Goal: Task Accomplishment & Management: Complete application form

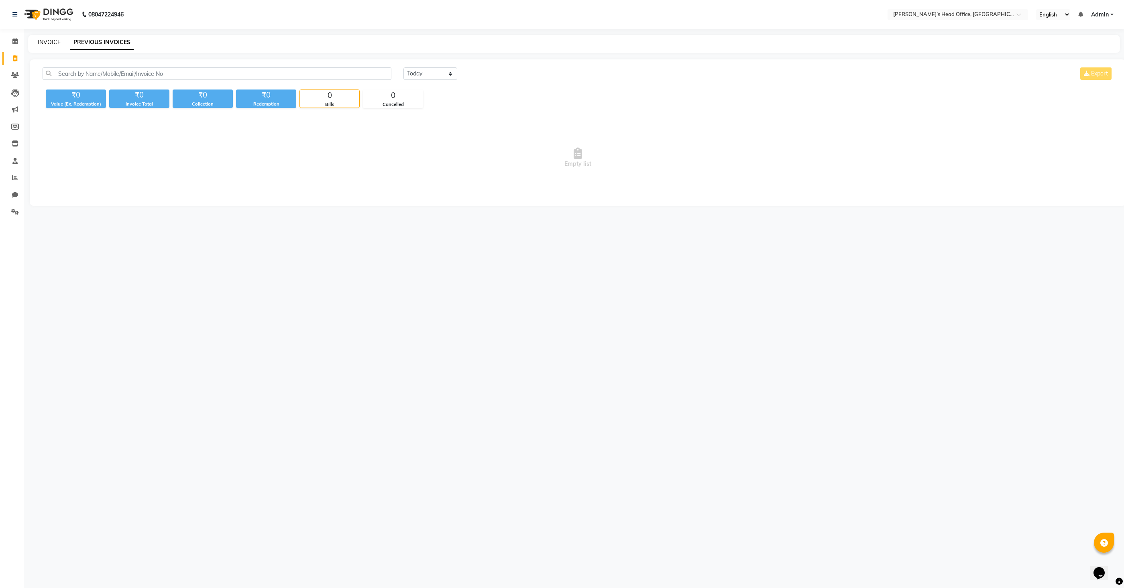
click at [44, 41] on link "INVOICE" at bounding box center [49, 42] width 23 height 7
select select "7682"
select select "service"
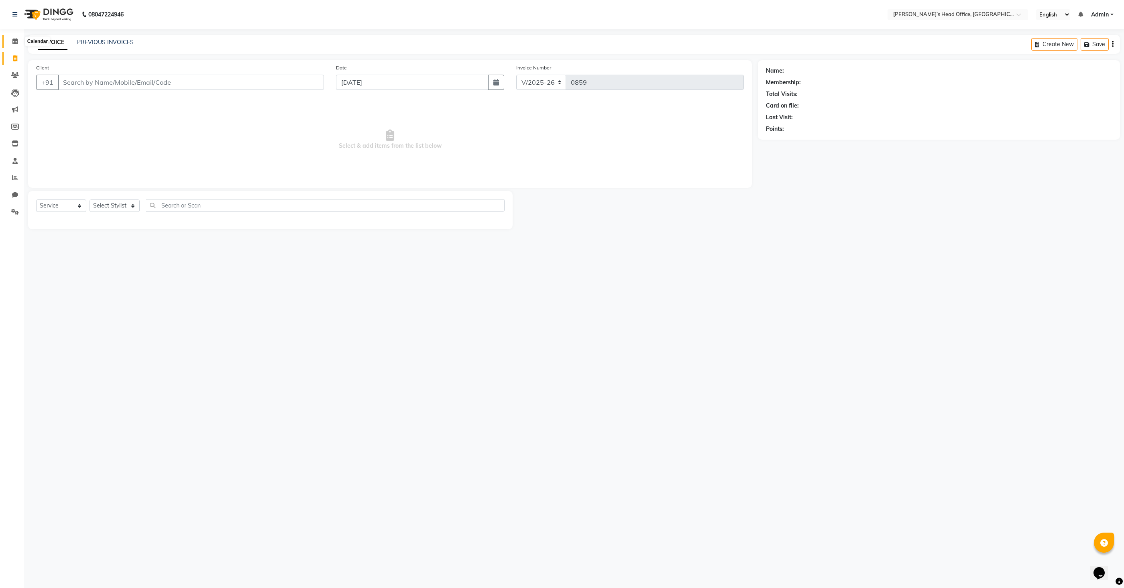
click at [14, 44] on icon at bounding box center [14, 41] width 5 height 6
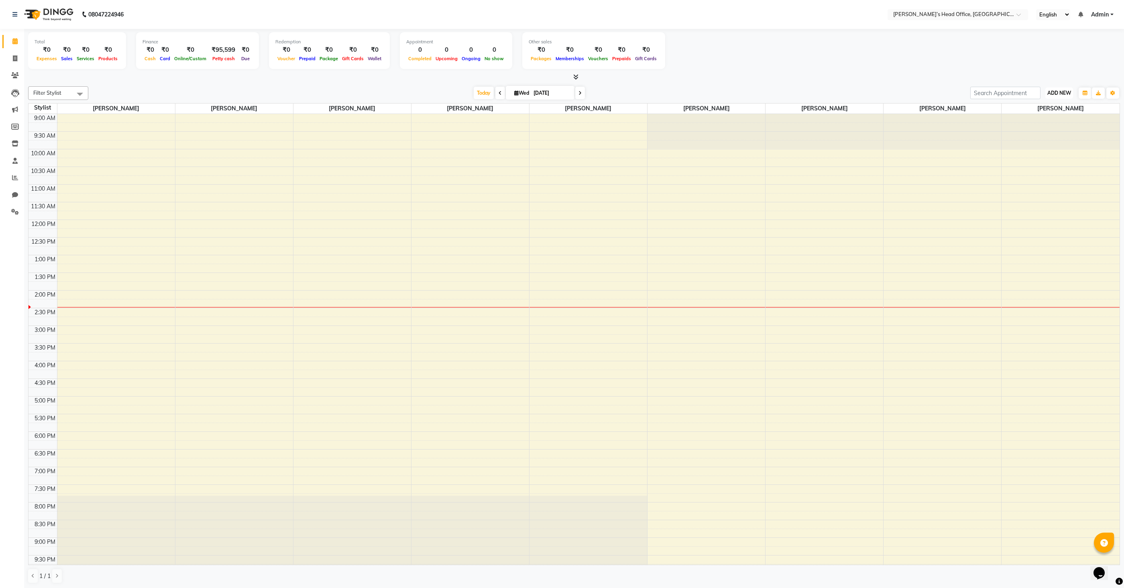
click at [1049, 91] on span "ADD NEW" at bounding box center [1059, 93] width 24 height 6
click at [1040, 117] on link "Add Invoice" at bounding box center [1040, 118] width 63 height 10
select select "7682"
select select "service"
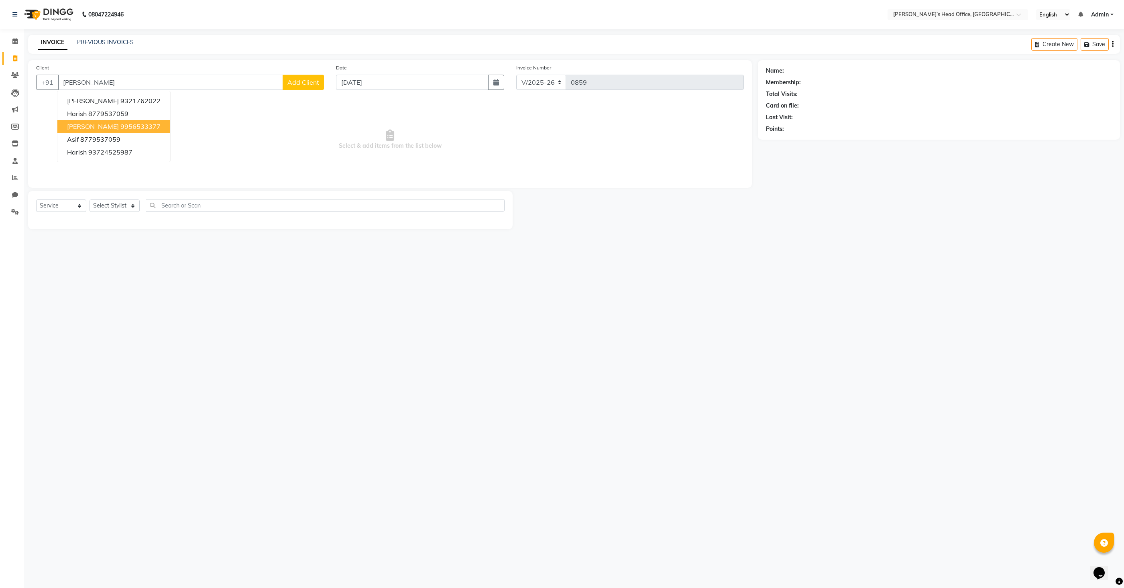
click at [100, 125] on span "[PERSON_NAME]" at bounding box center [93, 126] width 52 height 8
type input "9956533377"
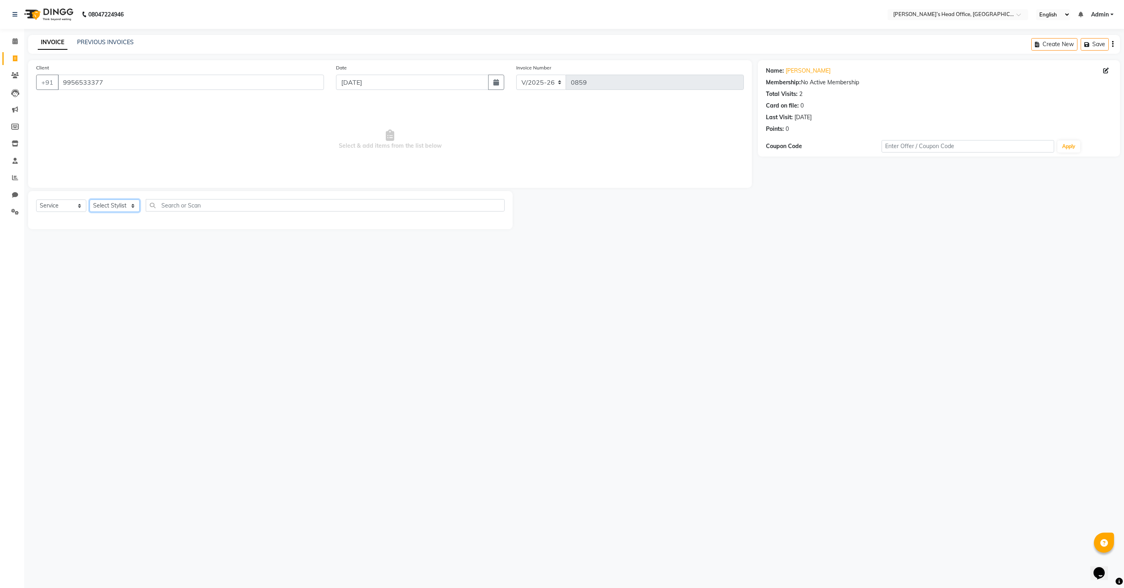
click at [105, 209] on select "Select Stylist [PERSON_NAME] [PERSON_NAME] [PERSON_NAME] [PERSON_NAME] [PERSON_…" at bounding box center [114, 205] width 50 height 12
select select "68762"
click at [89, 199] on select "Select Stylist [PERSON_NAME] [PERSON_NAME] [PERSON_NAME] [PERSON_NAME] [PERSON_…" at bounding box center [114, 205] width 50 height 12
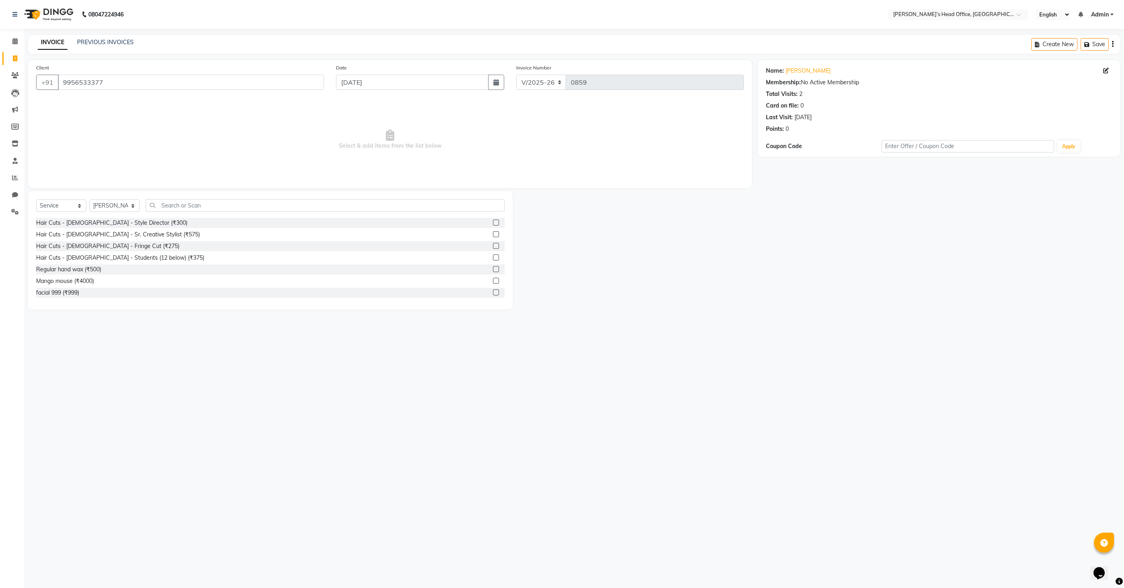
click at [498, 224] on label at bounding box center [496, 222] width 6 height 6
click at [498, 224] on input "checkbox" at bounding box center [495, 222] width 5 height 5
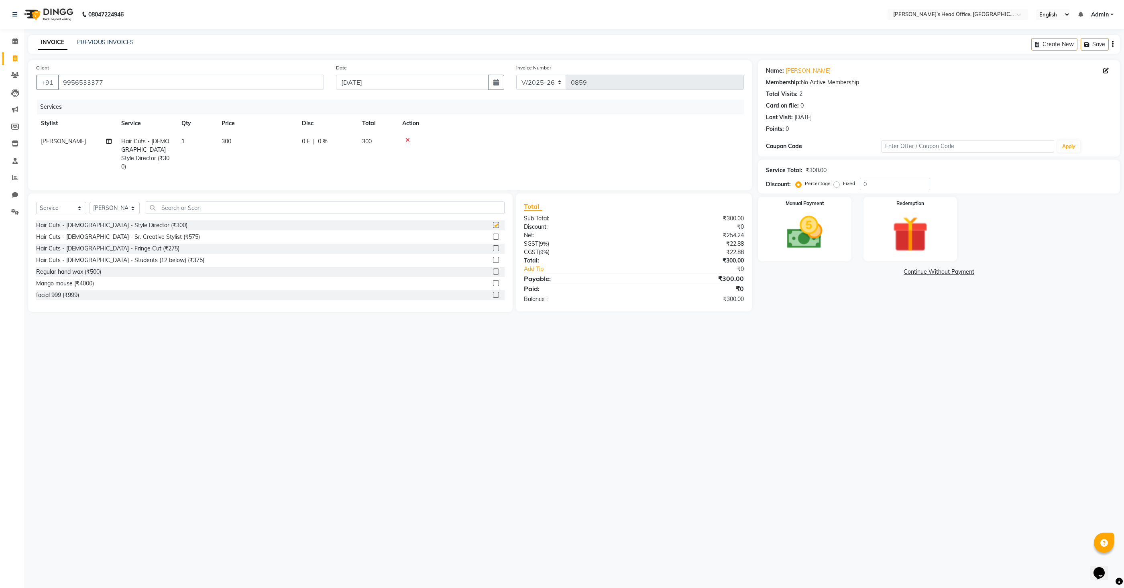
checkbox input "false"
click at [202, 201] on input "text" at bounding box center [325, 207] width 359 height 12
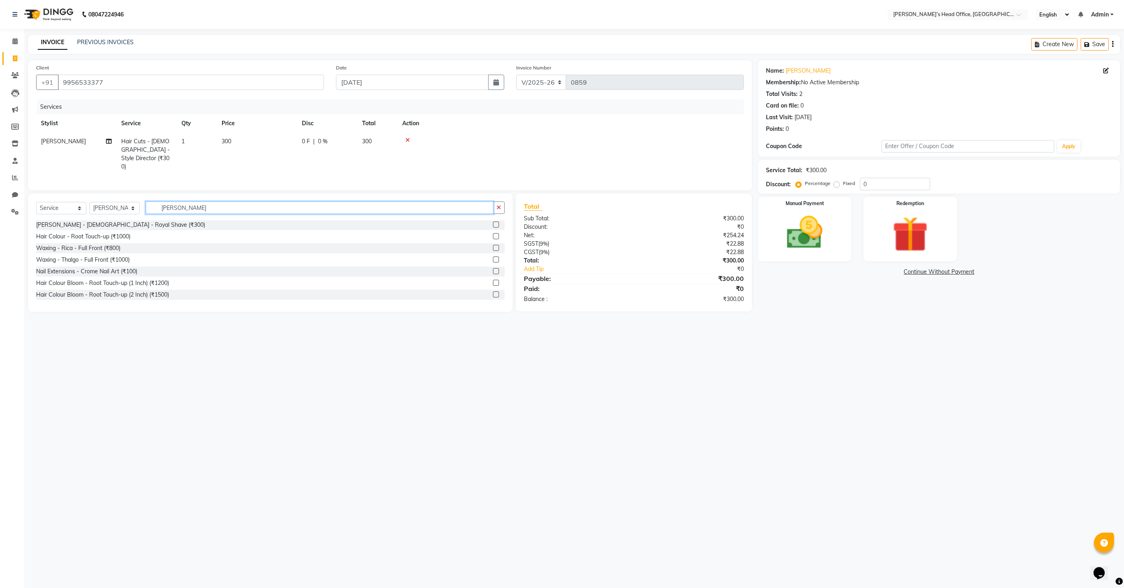
scroll to position [0, 0]
drag, startPoint x: 183, startPoint y: 207, endPoint x: 159, endPoint y: 207, distance: 24.5
click at [159, 207] on input "[PERSON_NAME]" at bounding box center [319, 207] width 347 height 12
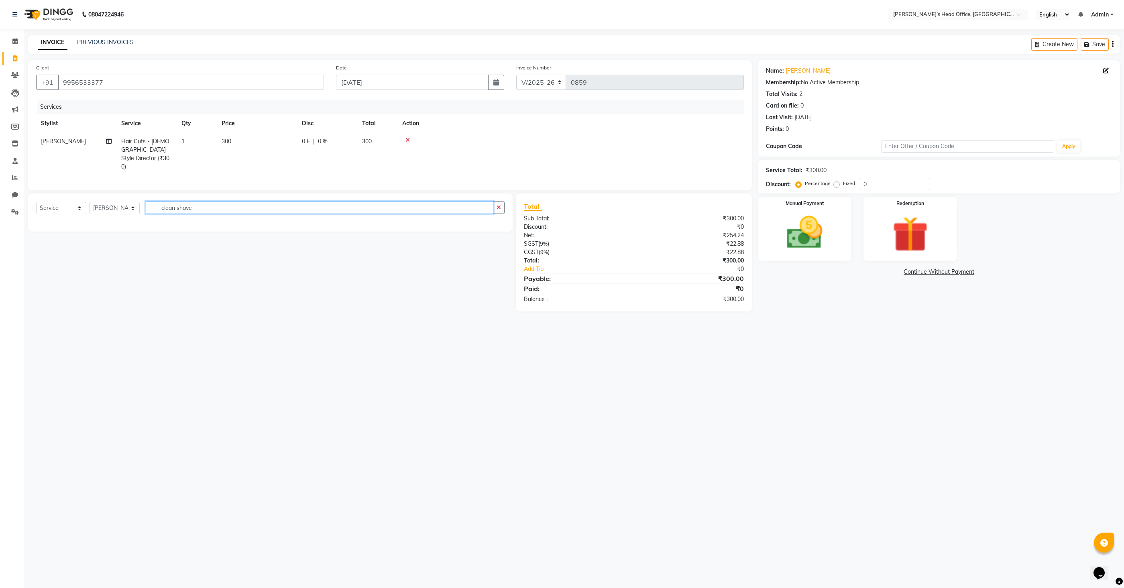
type input "clean shave"
drag, startPoint x: 202, startPoint y: 207, endPoint x: 157, endPoint y: 205, distance: 45.0
click at [157, 205] on input "clean shave" at bounding box center [319, 207] width 347 height 12
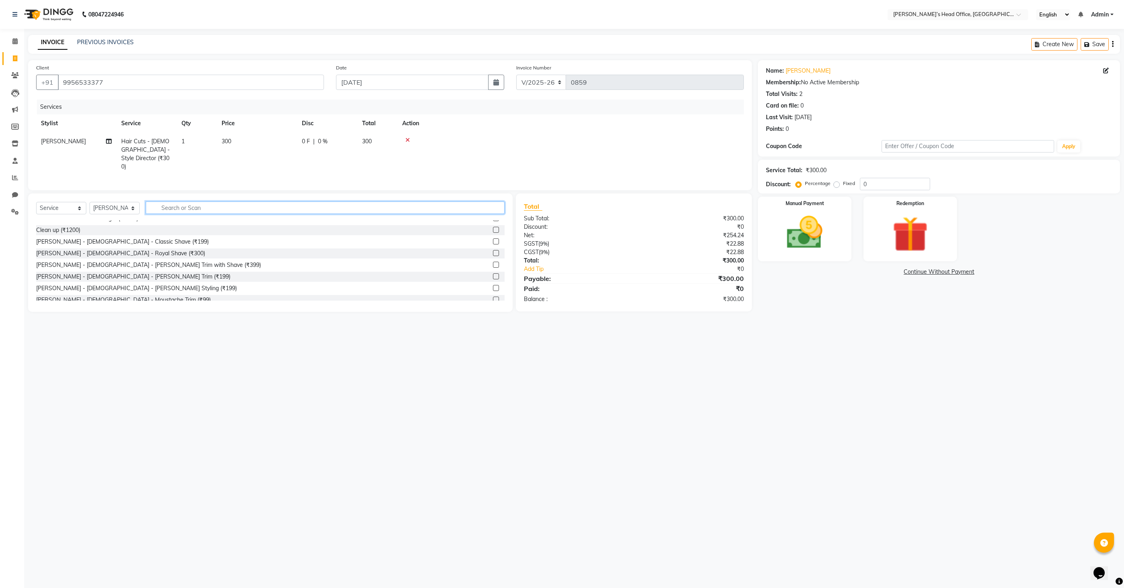
scroll to position [177, 0]
click at [496, 242] on label at bounding box center [496, 245] width 6 height 6
click at [496, 243] on input "checkbox" at bounding box center [495, 245] width 5 height 5
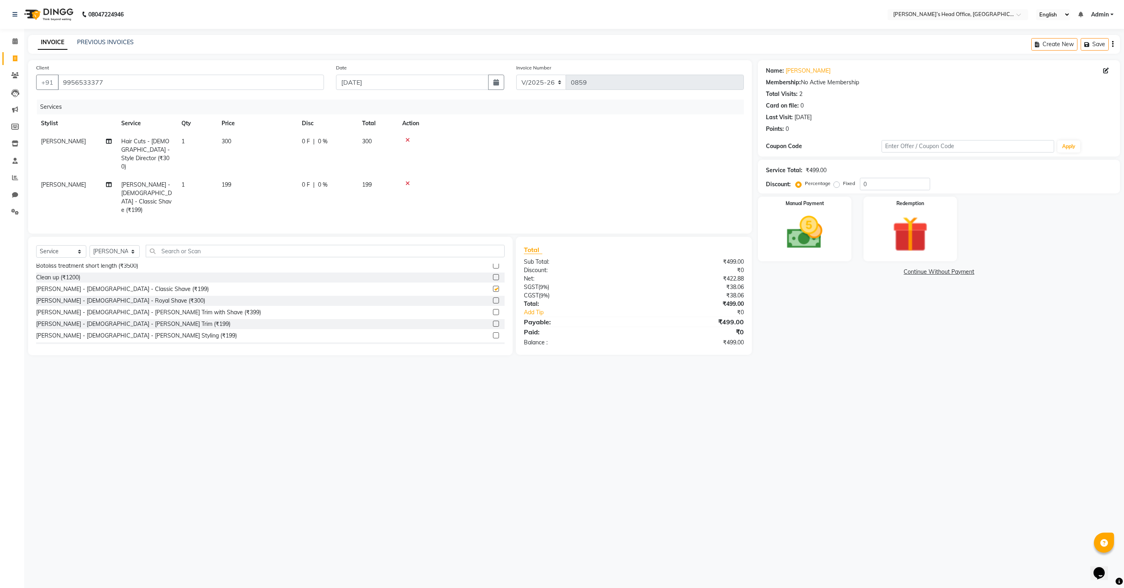
checkbox input "false"
click at [250, 137] on td "300" at bounding box center [257, 153] width 80 height 43
select select "68762"
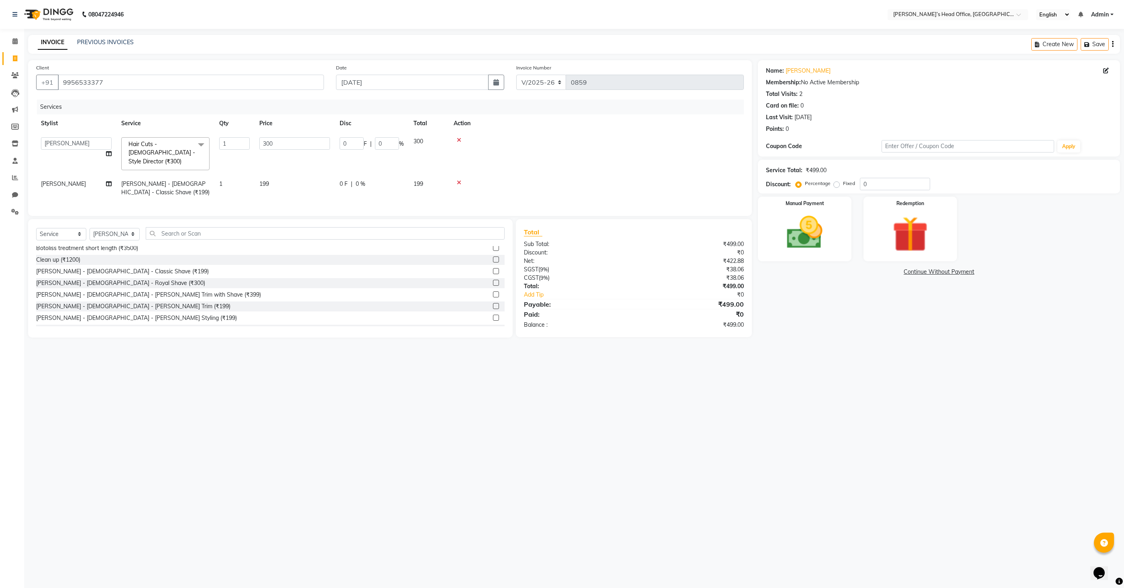
scroll to position [187, 0]
drag, startPoint x: 281, startPoint y: 144, endPoint x: 253, endPoint y: 144, distance: 28.1
click at [253, 144] on tr "[PERSON_NAME] [PERSON_NAME] [PERSON_NAME] [PERSON_NAME] [PERSON_NAME] [PERSON_N…" at bounding box center [389, 153] width 707 height 43
type input "150"
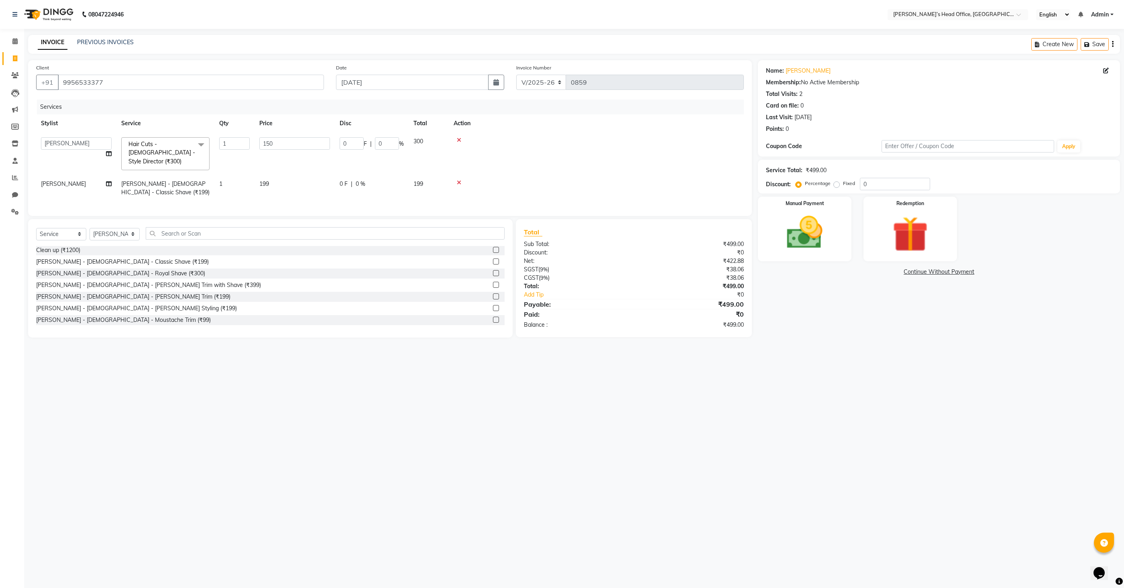
click at [291, 175] on td "199" at bounding box center [294, 188] width 80 height 26
select select "68762"
drag, startPoint x: 293, startPoint y: 174, endPoint x: 246, endPoint y: 171, distance: 47.1
click at [246, 171] on tr "[PERSON_NAME] [PERSON_NAME] [PERSON_NAME] [PERSON_NAME] [PERSON_NAME] [PERSON_N…" at bounding box center [389, 180] width 707 height 43
type input "100"
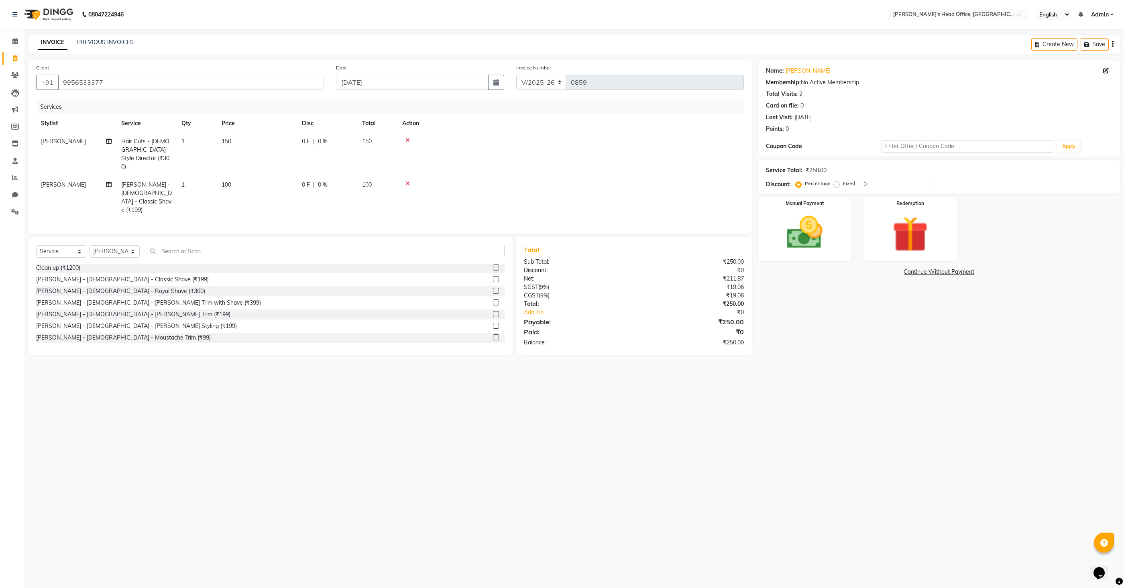
click at [270, 185] on td "100" at bounding box center [257, 197] width 80 height 43
select select "68762"
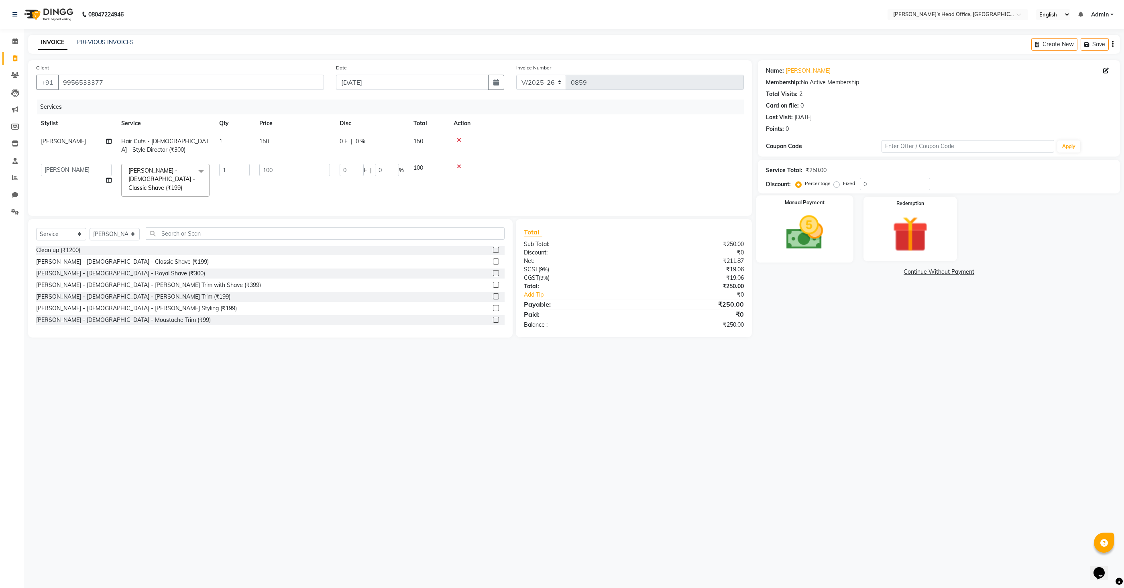
click at [816, 243] on img at bounding box center [804, 232] width 60 height 43
click at [916, 271] on span "GPay" at bounding box center [915, 272] width 16 height 9
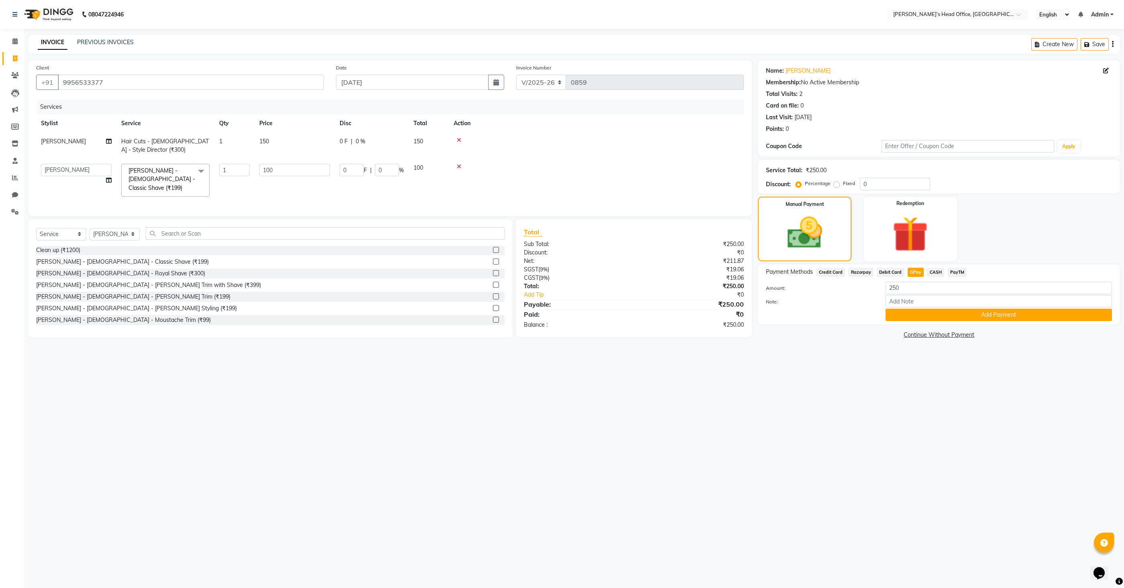
click at [916, 313] on button "Add Payment" at bounding box center [998, 315] width 226 height 12
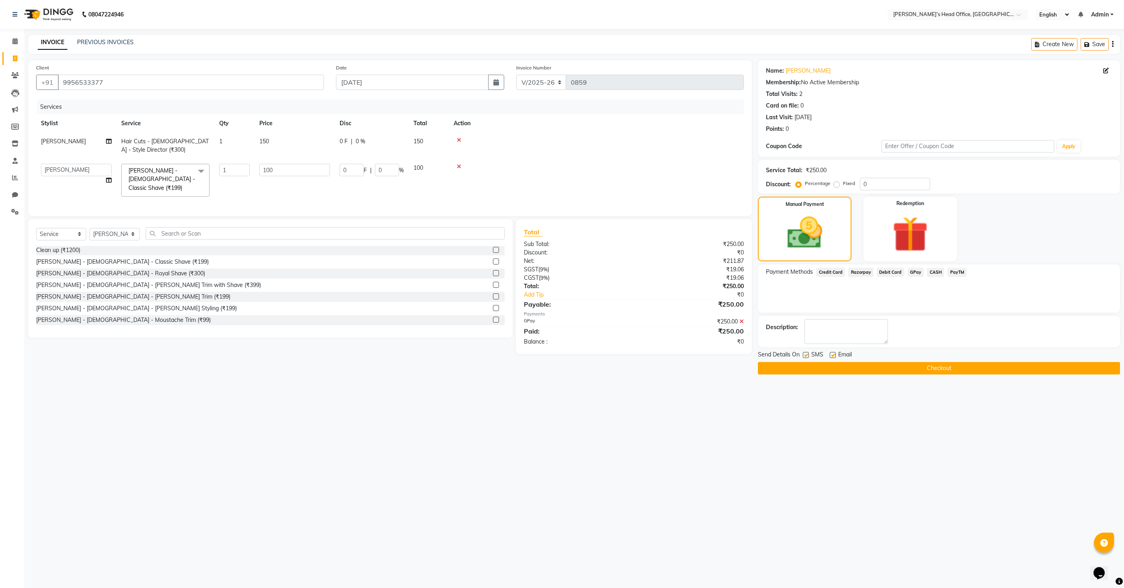
click at [871, 370] on button "Checkout" at bounding box center [939, 368] width 362 height 12
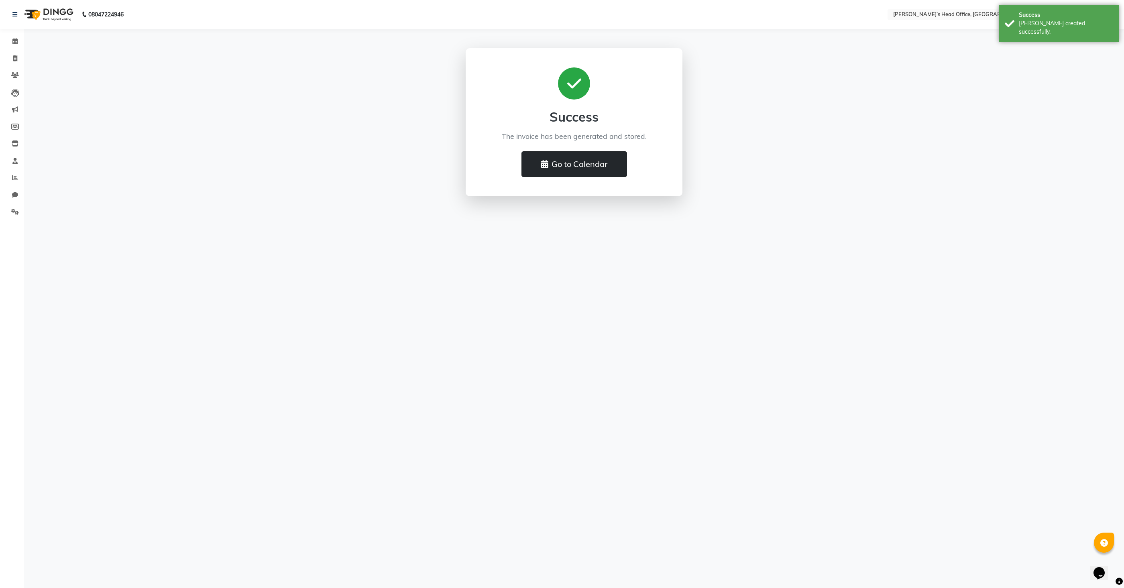
click at [592, 166] on button "Go to Calendar" at bounding box center [574, 164] width 106 height 26
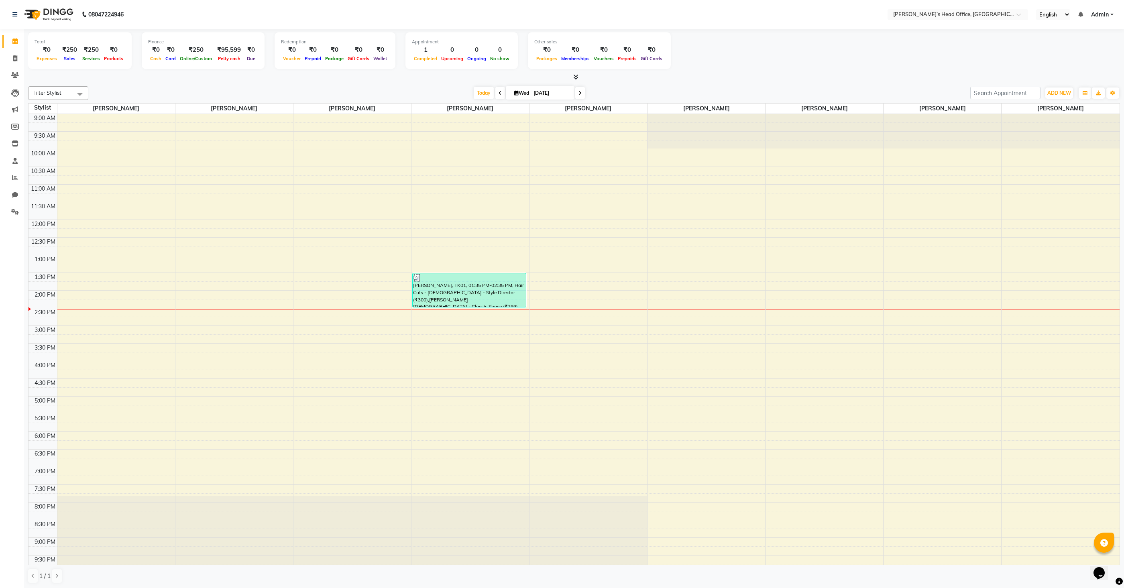
scroll to position [1, 0]
click at [1055, 91] on span "ADD NEW" at bounding box center [1059, 93] width 24 height 6
click at [1038, 117] on link "Add Invoice" at bounding box center [1040, 118] width 63 height 10
select select "service"
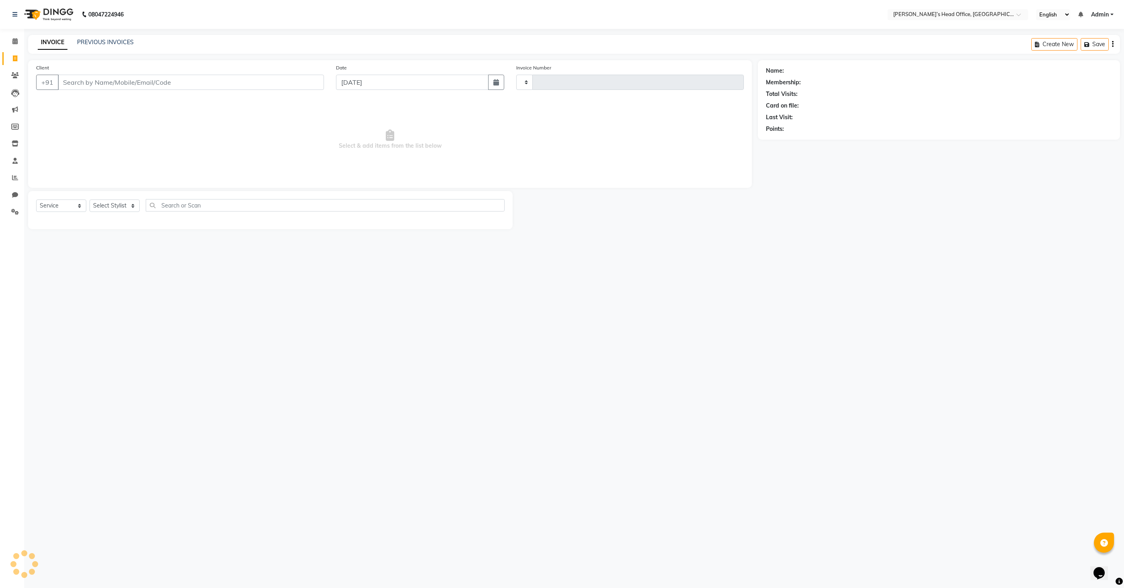
type input "0860"
select select "7682"
type input "[PERSON_NAME]"
click at [305, 83] on span "Add Client" at bounding box center [303, 82] width 32 height 8
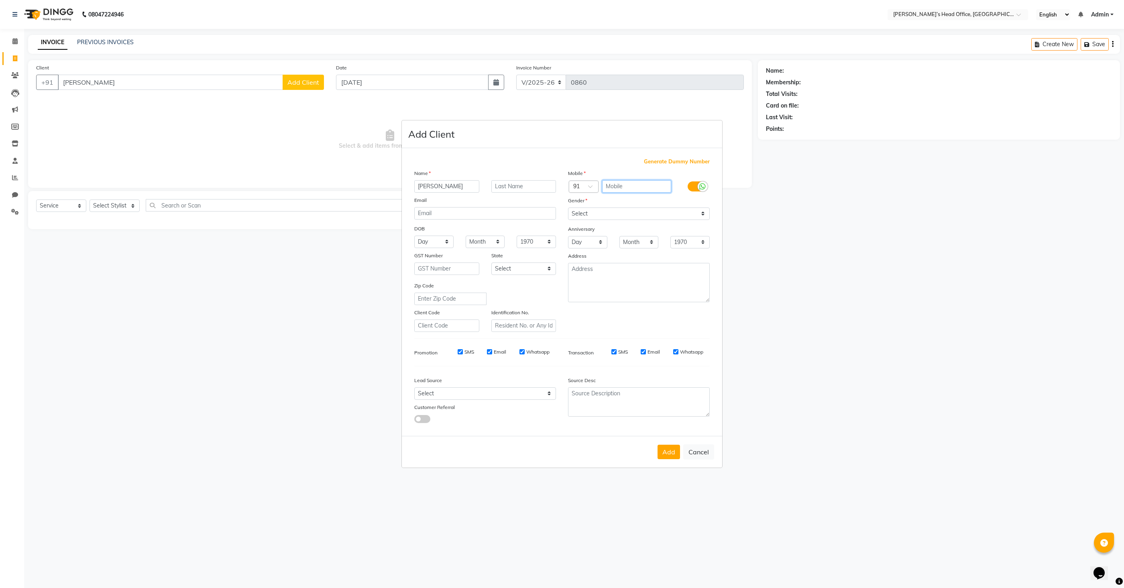
click at [628, 186] on input "text" at bounding box center [636, 186] width 69 height 12
type input "7740886789"
click at [598, 209] on select "Select [DEMOGRAPHIC_DATA] [DEMOGRAPHIC_DATA] Other Prefer Not To Say" at bounding box center [639, 213] width 142 height 12
select select "[DEMOGRAPHIC_DATA]"
click at [568, 207] on select "Select [DEMOGRAPHIC_DATA] [DEMOGRAPHIC_DATA] Other Prefer Not To Say" at bounding box center [639, 213] width 142 height 12
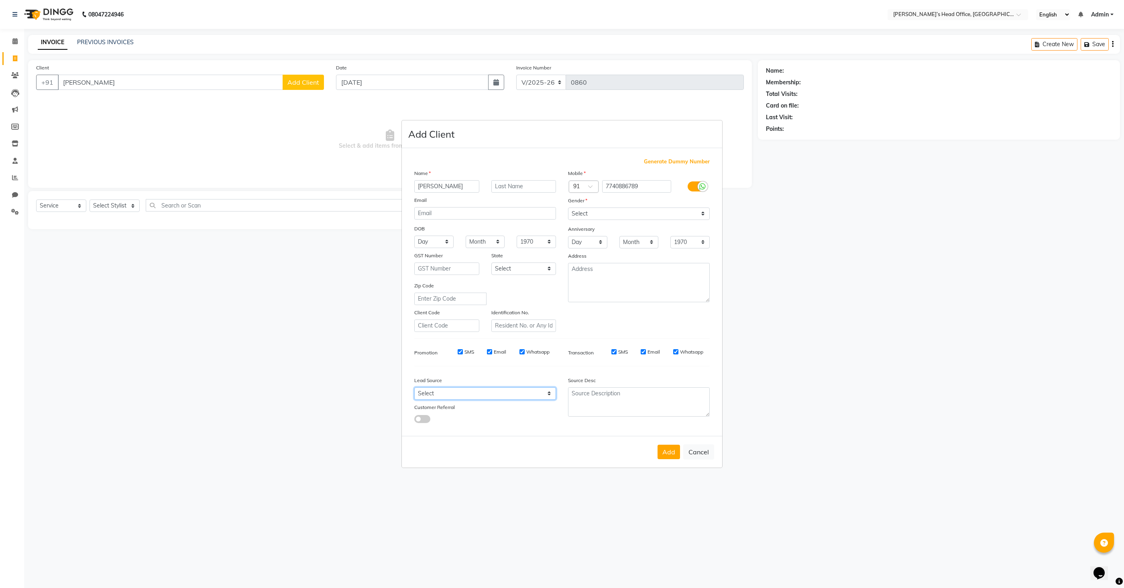
click at [484, 394] on select "Select Walk-in Referral Internet Friend Word of Mouth Advertisement Facebook Ju…" at bounding box center [485, 393] width 142 height 12
select select "51859"
click at [414, 388] on select "Select Walk-in Referral Internet Friend Word of Mouth Advertisement Facebook Ju…" at bounding box center [485, 393] width 142 height 12
click at [671, 455] on button "Add" at bounding box center [668, 452] width 22 height 14
type input "7740886789"
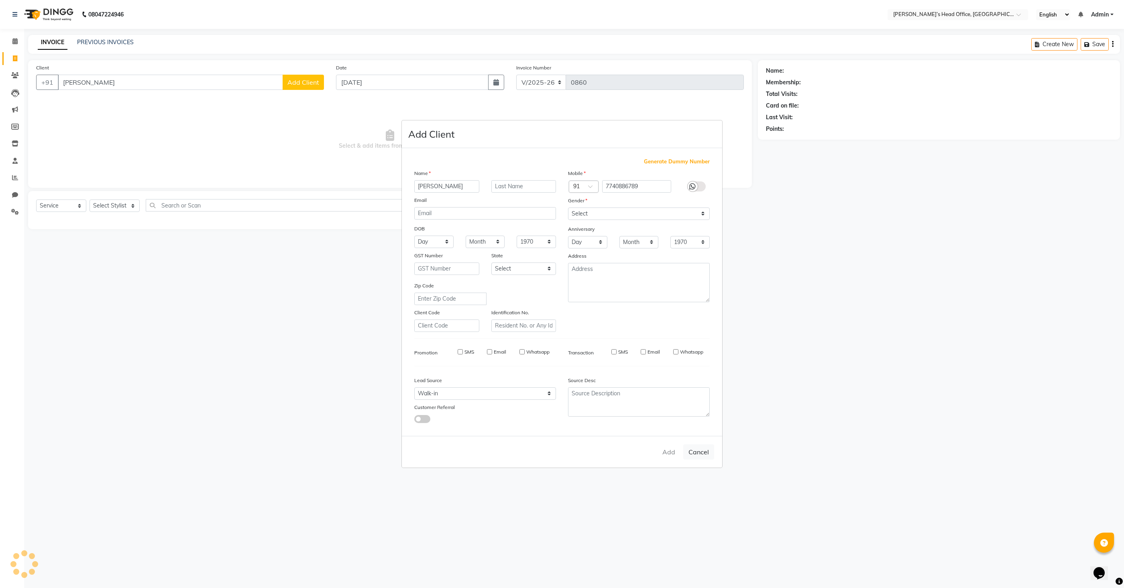
select select
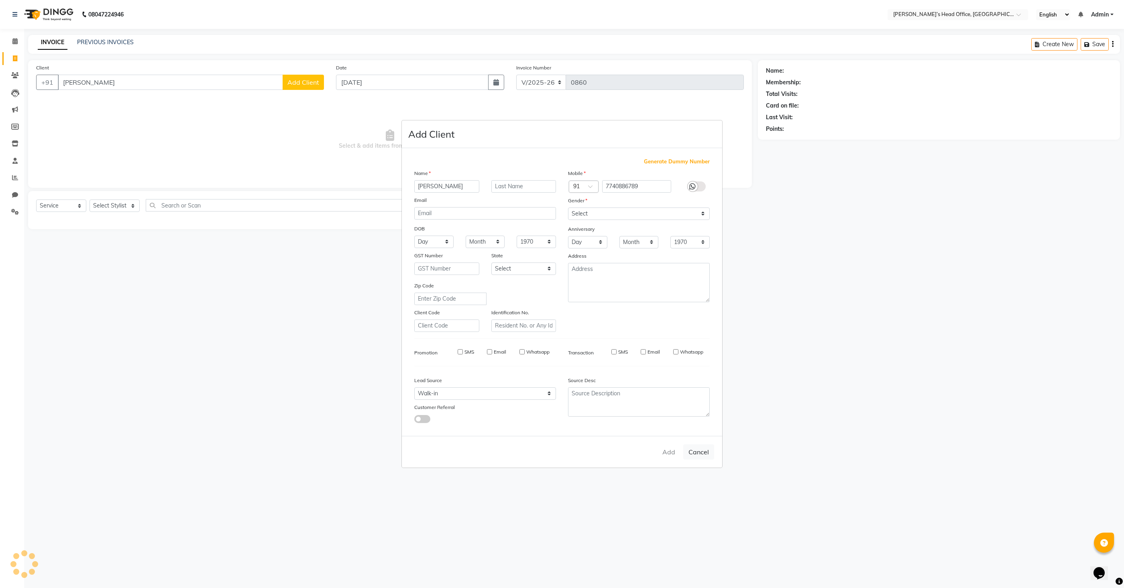
select select
checkbox input "false"
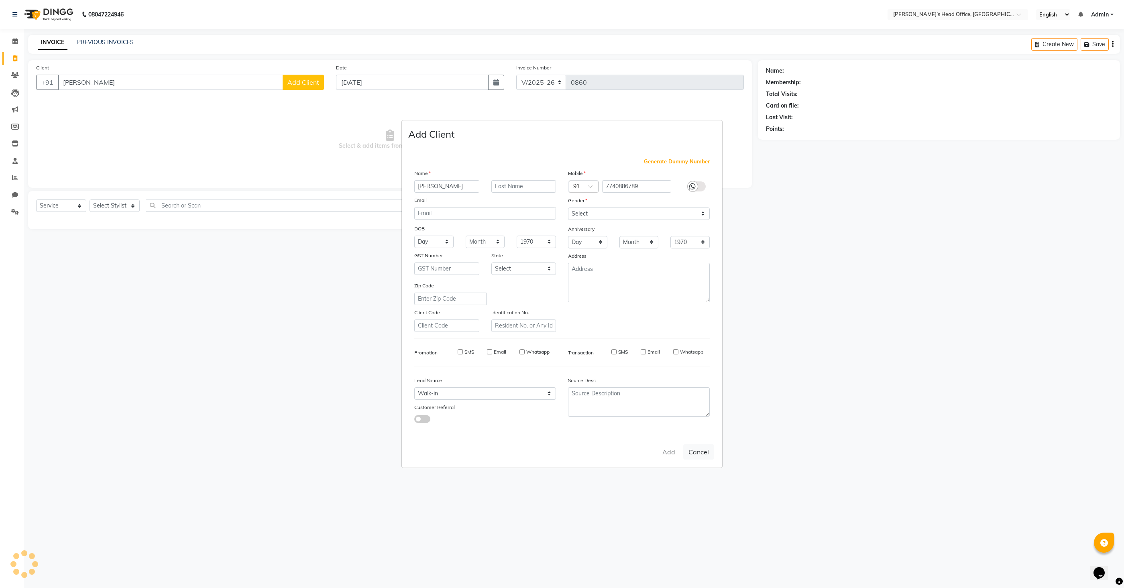
checkbox input "false"
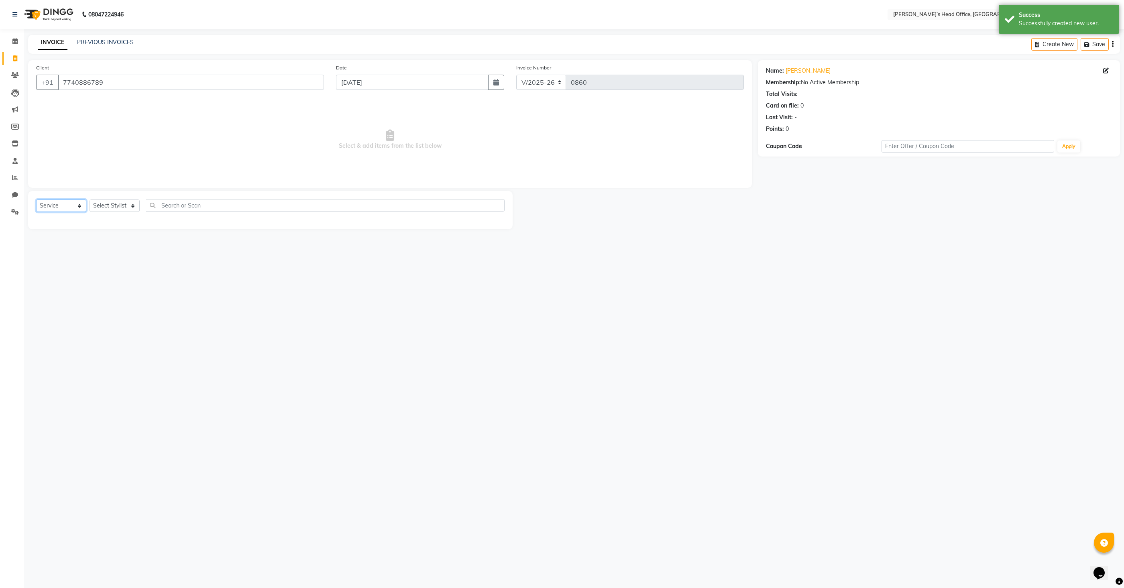
click at [75, 207] on select "Select Service Product Membership Package Voucher Prepaid Gift Card" at bounding box center [61, 205] width 50 height 12
click at [36, 199] on select "Select Service Product Membership Package Voucher Prepaid Gift Card" at bounding box center [61, 205] width 50 height 12
click at [112, 207] on select "Select Stylist [PERSON_NAME] [PERSON_NAME] [PERSON_NAME] [PERSON_NAME] [PERSON_…" at bounding box center [114, 205] width 50 height 12
select select "68762"
click at [89, 199] on select "Select Stylist [PERSON_NAME] [PERSON_NAME] [PERSON_NAME] [PERSON_NAME] [PERSON_…" at bounding box center [114, 205] width 50 height 12
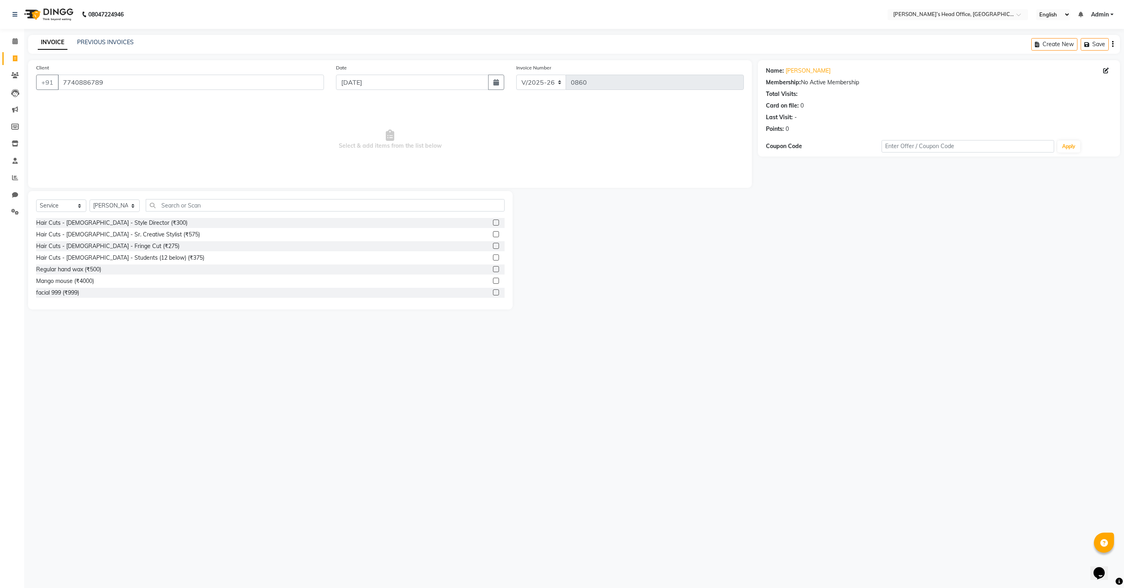
click at [498, 222] on label at bounding box center [496, 222] width 6 height 6
click at [498, 222] on input "checkbox" at bounding box center [495, 222] width 5 height 5
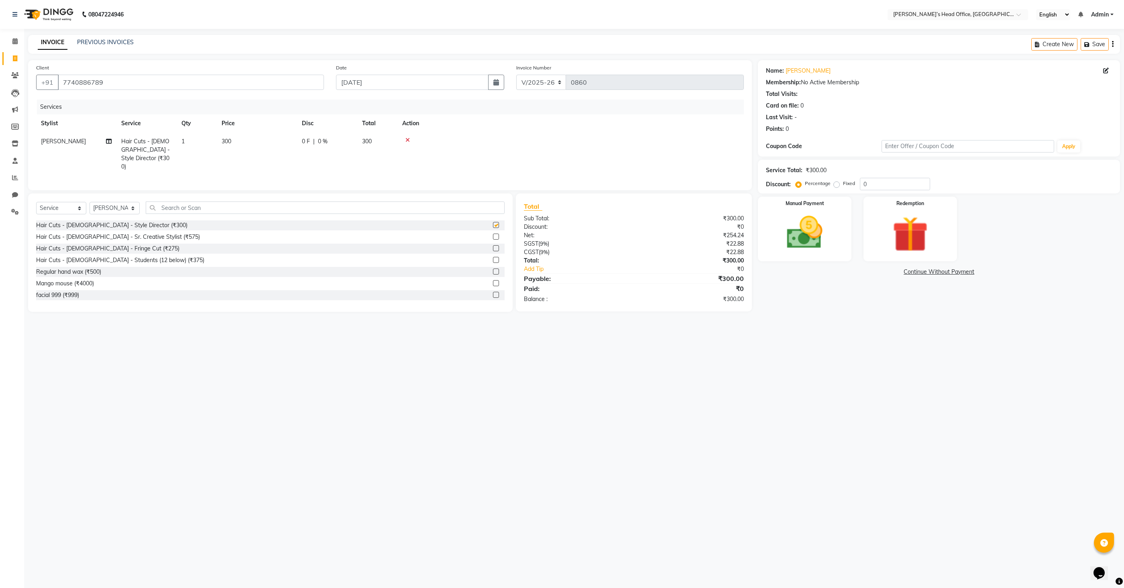
checkbox input "false"
click at [217, 140] on td "300" at bounding box center [257, 153] width 80 height 43
select select "68762"
drag, startPoint x: 291, startPoint y: 144, endPoint x: 240, endPoint y: 142, distance: 51.0
click at [240, 142] on tr "[PERSON_NAME] [PERSON_NAME] [PERSON_NAME] [PERSON_NAME] [PERSON_NAME] [PERSON_N…" at bounding box center [389, 153] width 707 height 43
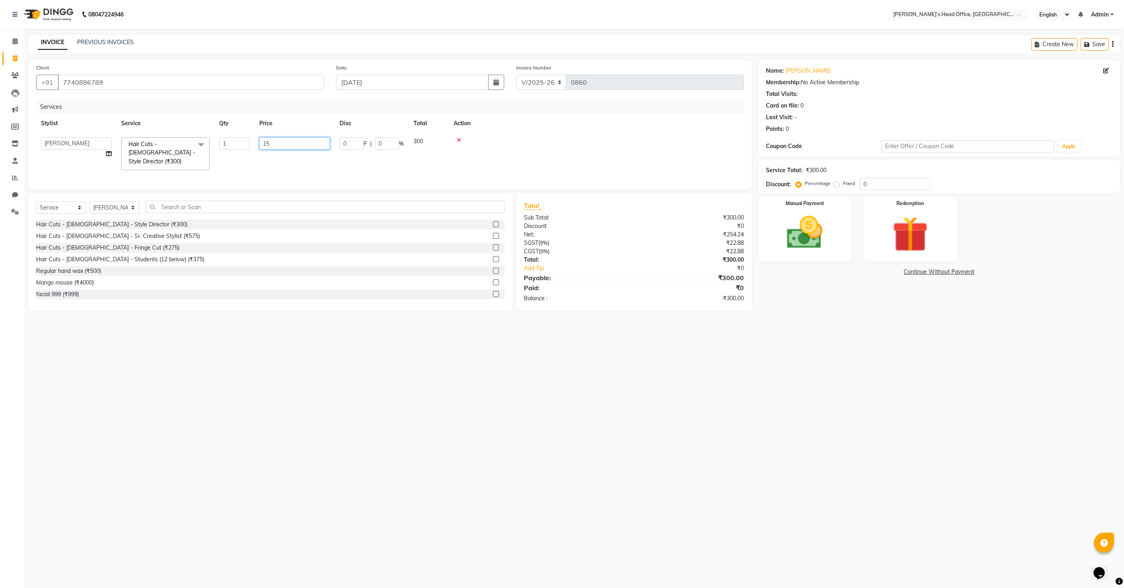
type input "150"
click at [514, 156] on td at bounding box center [595, 153] width 295 height 43
click at [801, 247] on img at bounding box center [804, 232] width 60 height 43
click at [935, 272] on span "CASH" at bounding box center [935, 272] width 17 height 9
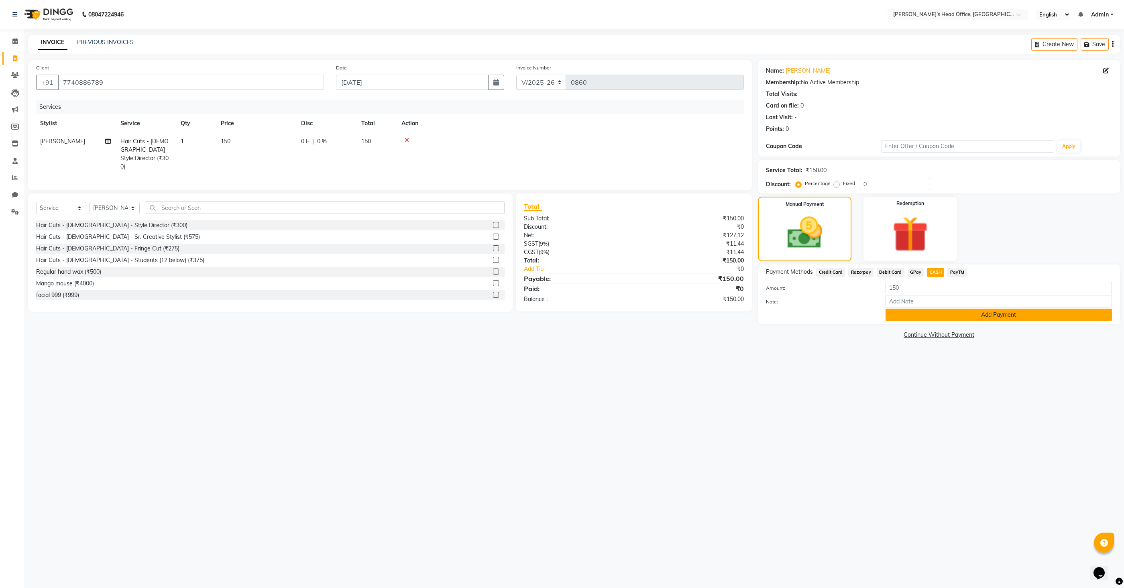
click at [928, 316] on button "Add Payment" at bounding box center [998, 315] width 226 height 12
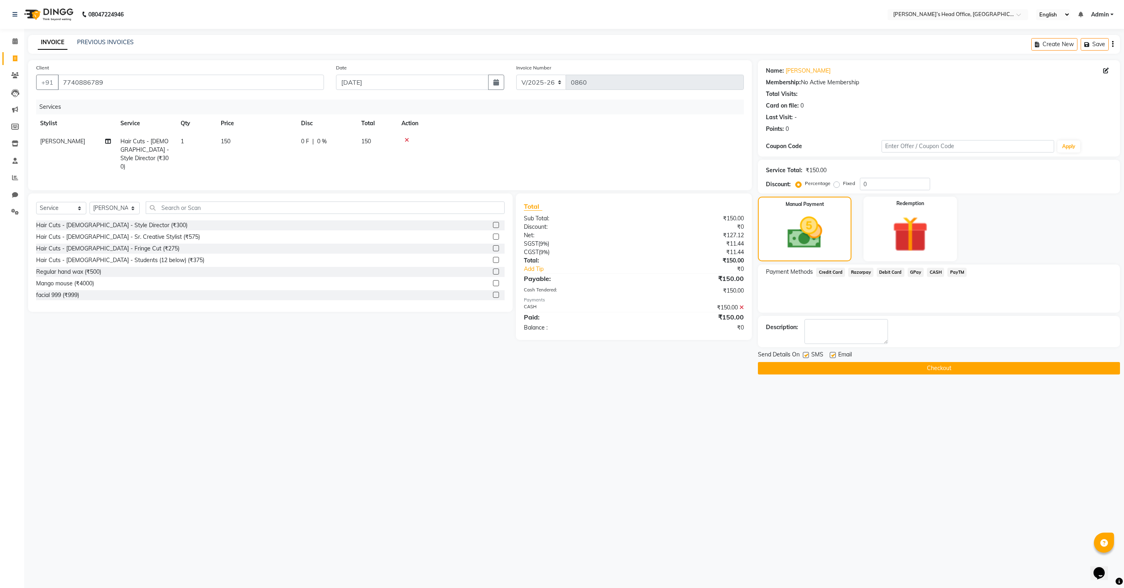
click at [895, 370] on button "Checkout" at bounding box center [939, 368] width 362 height 12
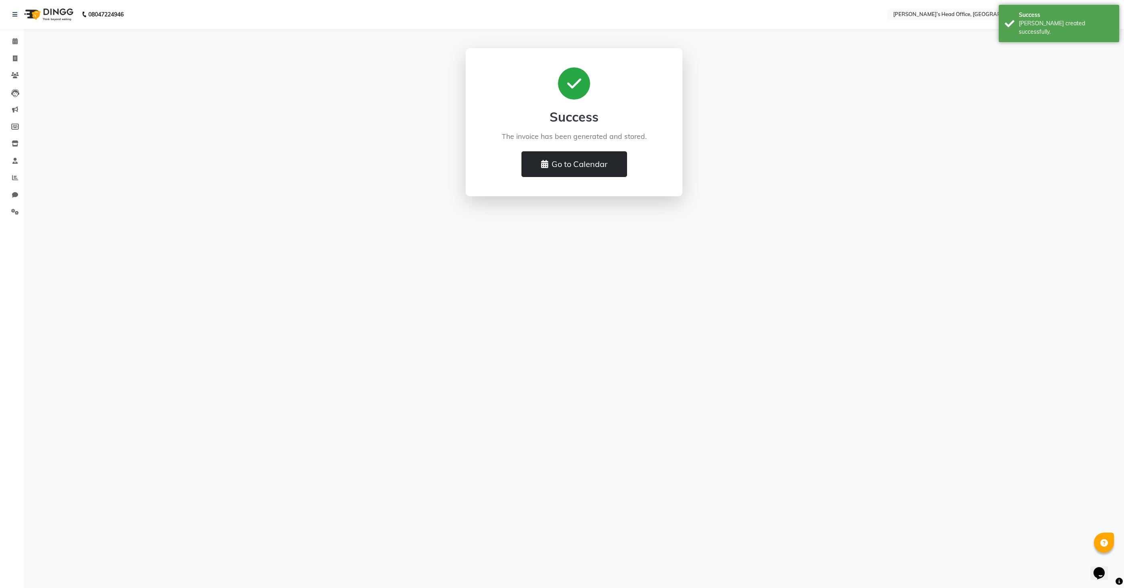
click at [562, 159] on button "Go to Calendar" at bounding box center [574, 164] width 106 height 26
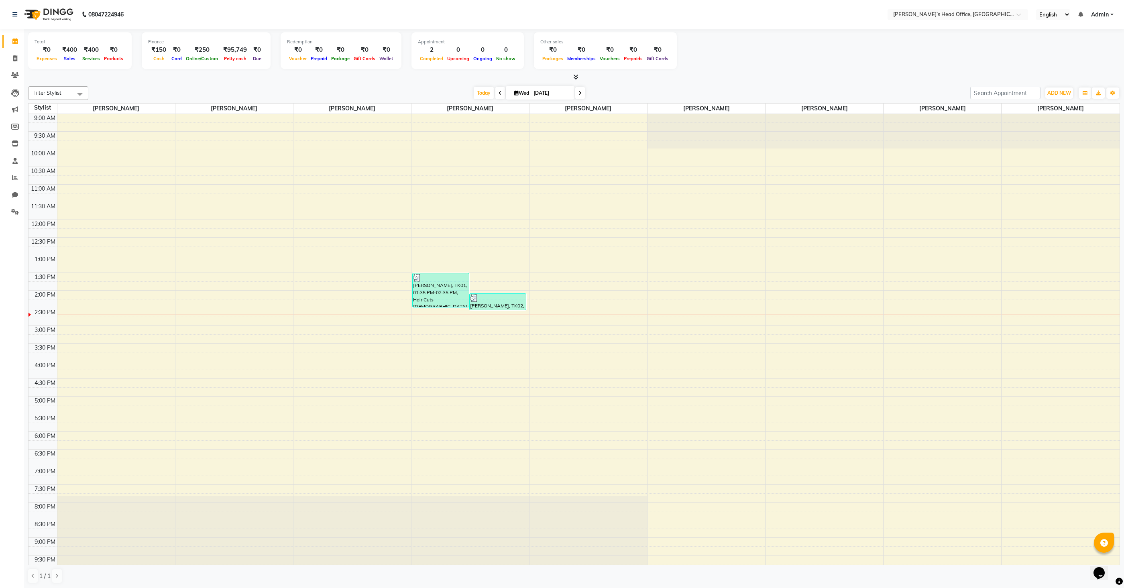
scroll to position [0, 0]
click at [825, 587] on html "08047224946 Select Location × [PERSON_NAME]’s Head Office, Virar West English E…" at bounding box center [562, 294] width 1124 height 588
